Goal: Find specific page/section: Find specific page/section

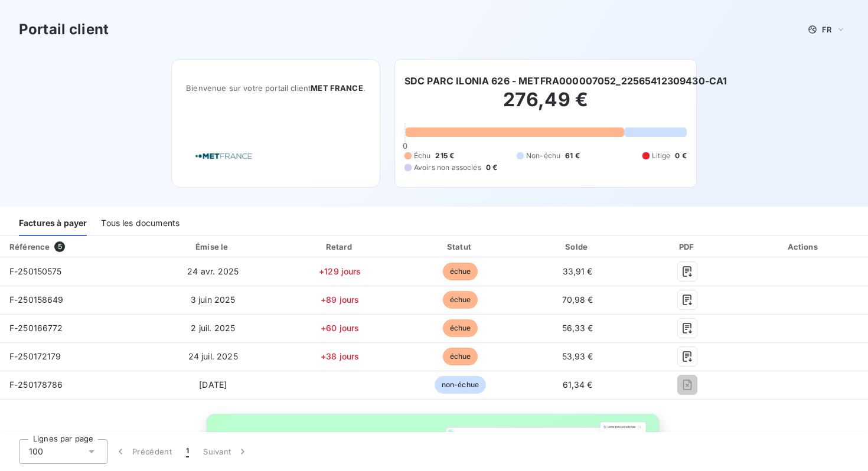
click at [167, 225] on div "Tous les documents" at bounding box center [140, 223] width 78 height 25
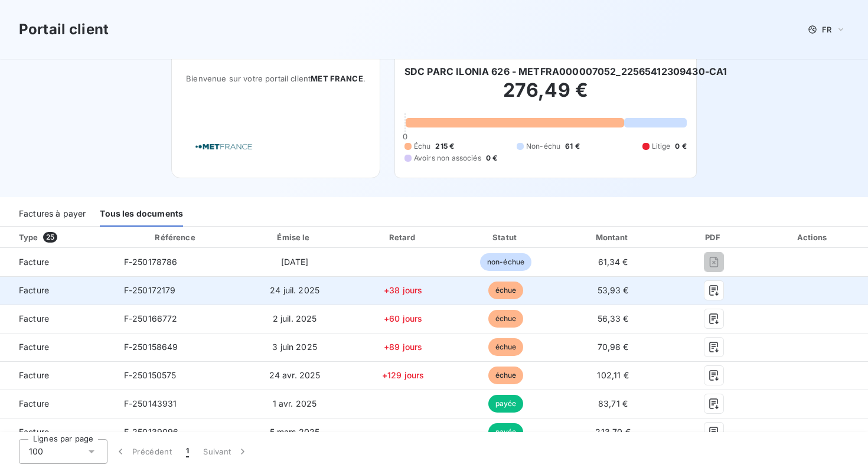
scroll to position [12, 0]
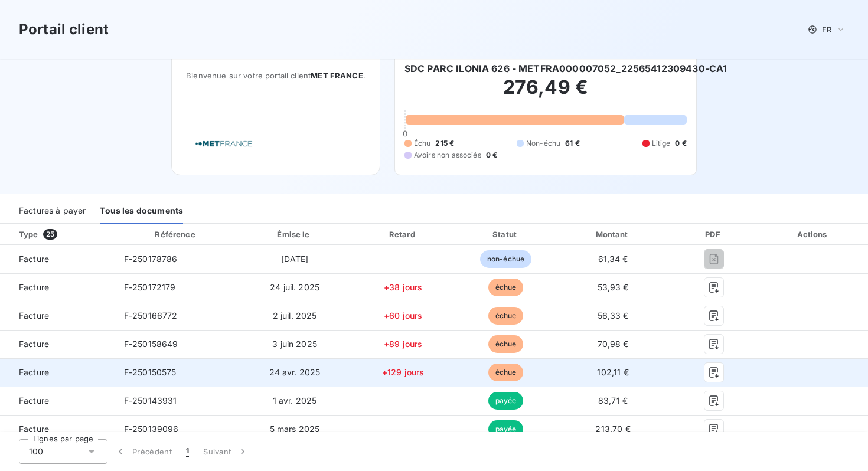
click at [164, 369] on span "F-250150575" at bounding box center [150, 372] width 53 height 10
copy span "F-250150575"
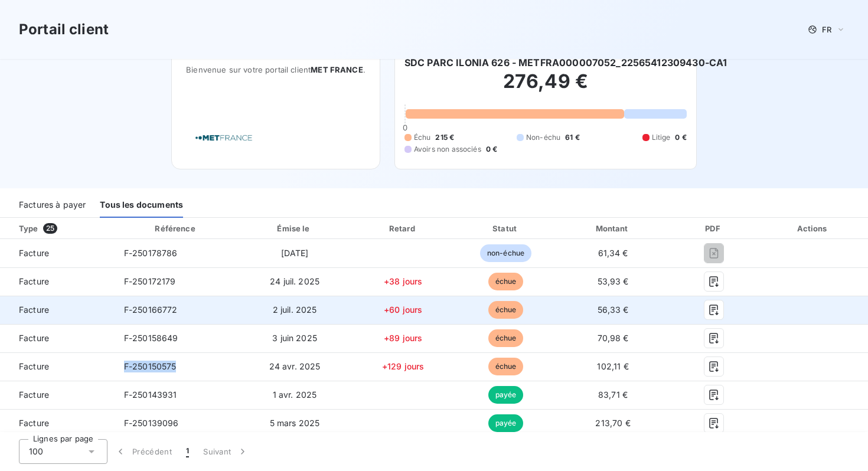
scroll to position [0, 0]
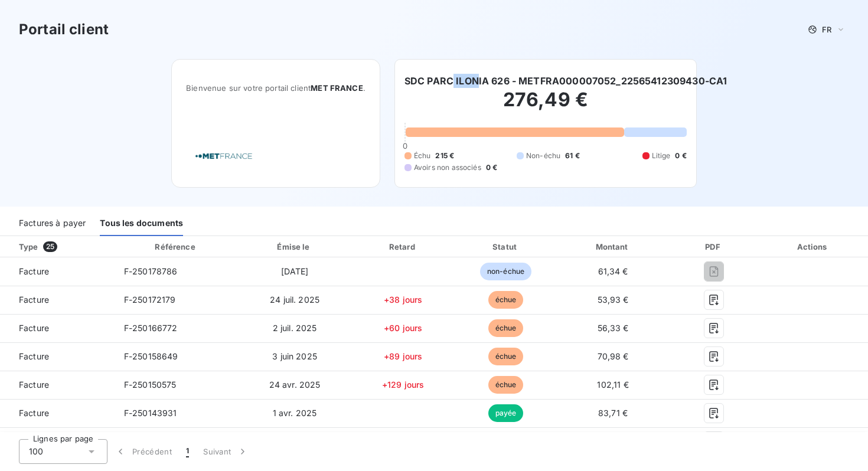
drag, startPoint x: 451, startPoint y: 80, endPoint x: 476, endPoint y: 80, distance: 24.8
click at [476, 80] on h6 "SDC PARC ILONIA 626 - METFRA000007052_22565412309430-CA1" at bounding box center [565, 81] width 322 height 14
click at [500, 79] on h6 "SDC PARC ILONIA 626 - METFRA000007052_22565412309430-CA1" at bounding box center [565, 81] width 322 height 14
copy h6 "626"
